Goal: Task Accomplishment & Management: Use online tool/utility

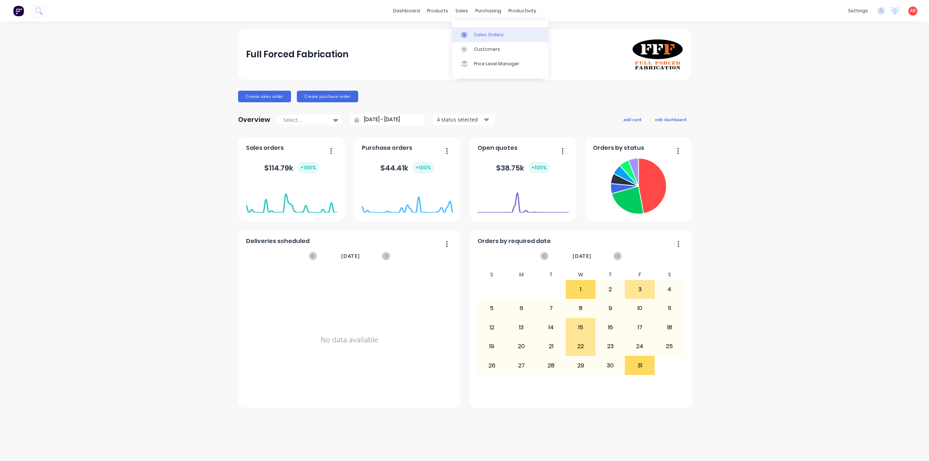
click at [472, 33] on link "Sales Orders" at bounding box center [500, 34] width 96 height 15
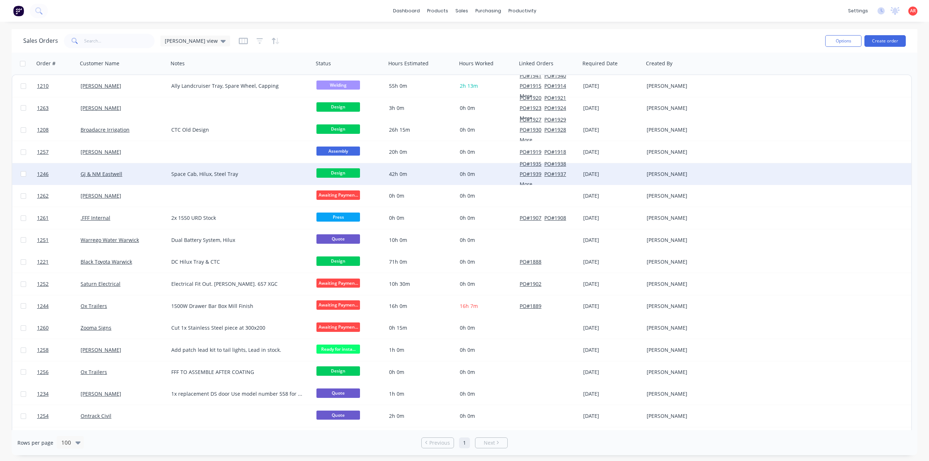
click at [146, 173] on div "GJ & NM Eastwell" at bounding box center [121, 174] width 81 height 7
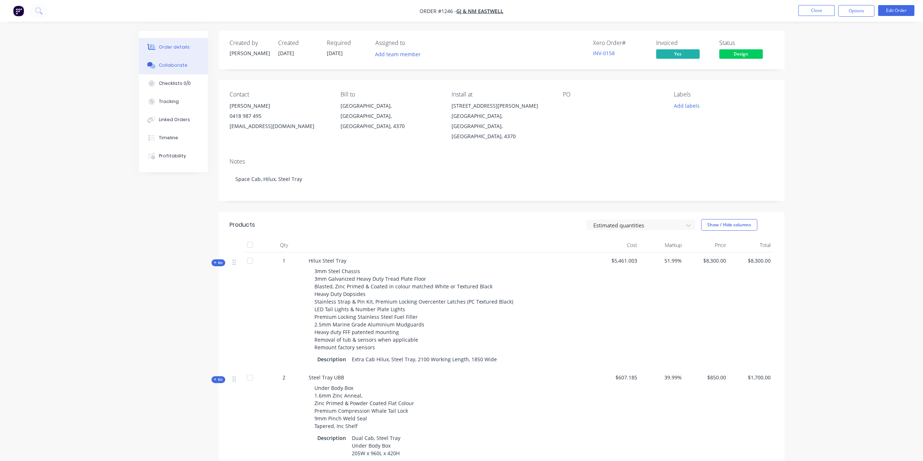
click at [174, 68] on div "Collaborate" at bounding box center [173, 65] width 29 height 7
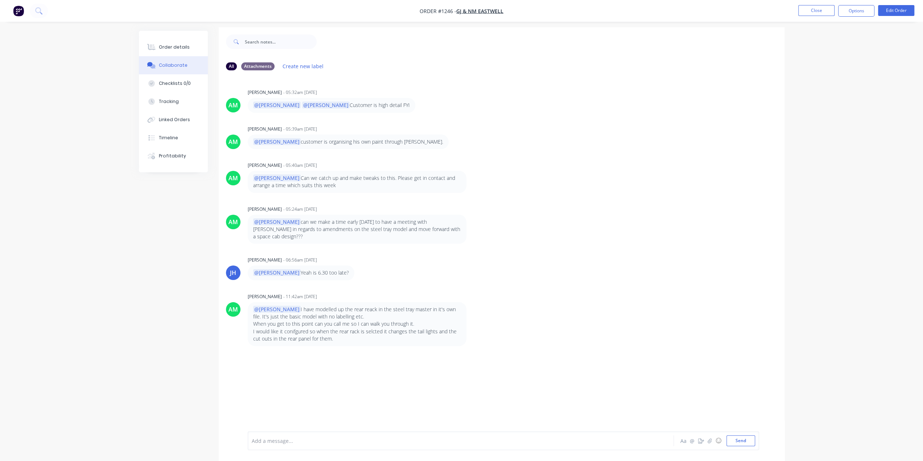
scroll to position [11, 0]
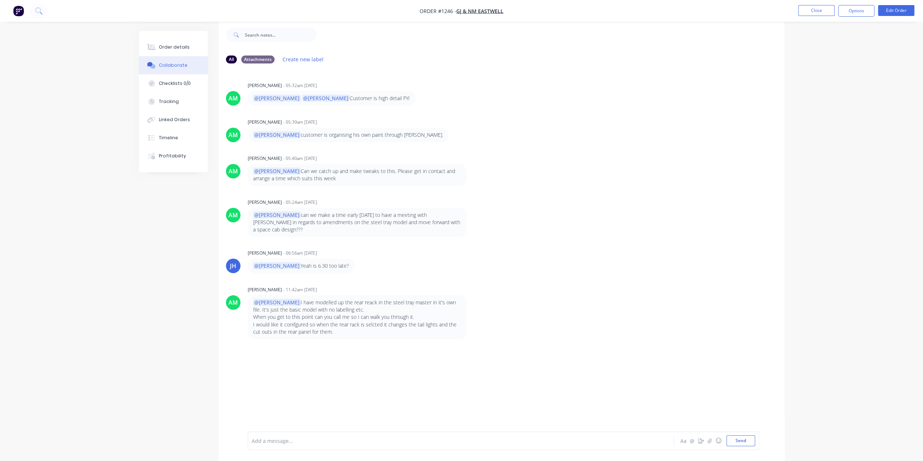
click at [272, 440] on div at bounding box center [440, 441] width 377 height 8
click at [167, 45] on div "Order details" at bounding box center [174, 47] width 31 height 7
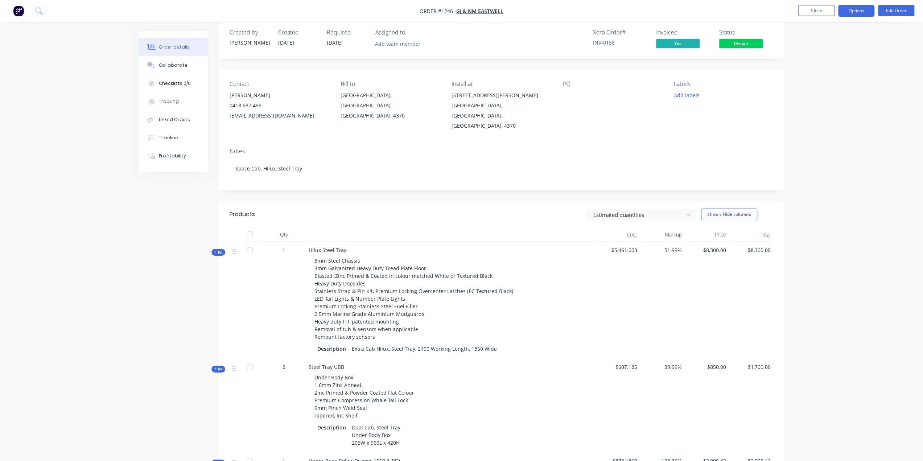
click at [860, 12] on button "Options" at bounding box center [856, 11] width 36 height 12
click at [862, 87] on div "Work Order" at bounding box center [834, 87] width 67 height 11
click at [842, 70] on div "Without pricing" at bounding box center [834, 73] width 67 height 11
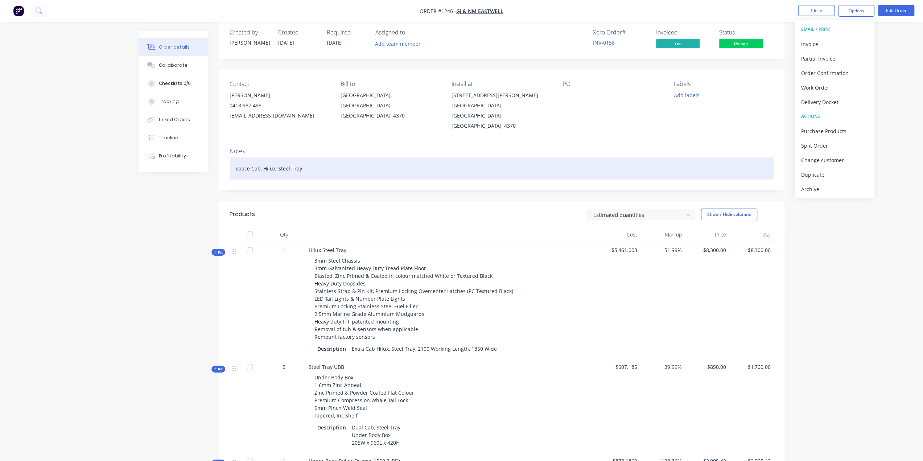
click at [328, 160] on div "Space Cab, Hilux, Steel Tray" at bounding box center [502, 168] width 544 height 22
click at [328, 160] on div "Space Cab, Hilux, Steel Tray. Client to organise paint" at bounding box center [502, 168] width 544 height 22
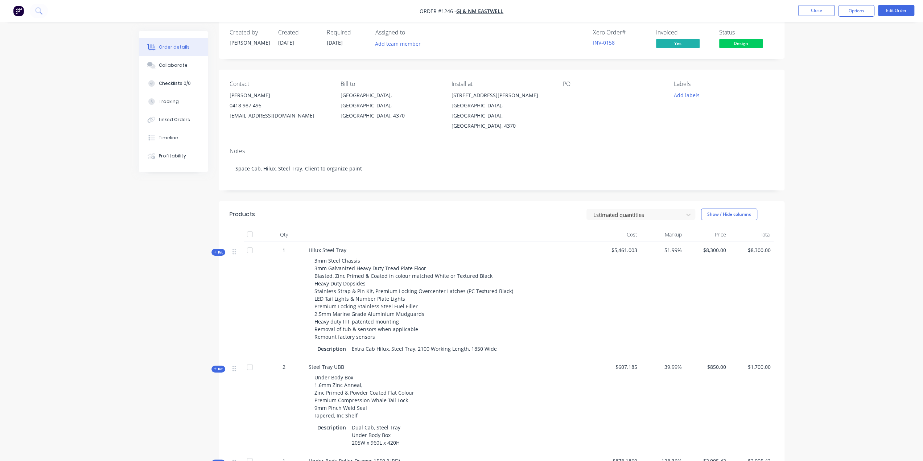
click at [849, 16] on nav "Order #1246 - GJ & NM Eastwell Close Options Edit Order" at bounding box center [461, 11] width 923 height 22
click at [850, 15] on button "Options" at bounding box center [856, 11] width 36 height 12
click at [838, 86] on div "Work Order" at bounding box center [834, 87] width 67 height 11
click at [824, 69] on div "Without pricing" at bounding box center [834, 73] width 67 height 11
